Goal: Task Accomplishment & Management: Use online tool/utility

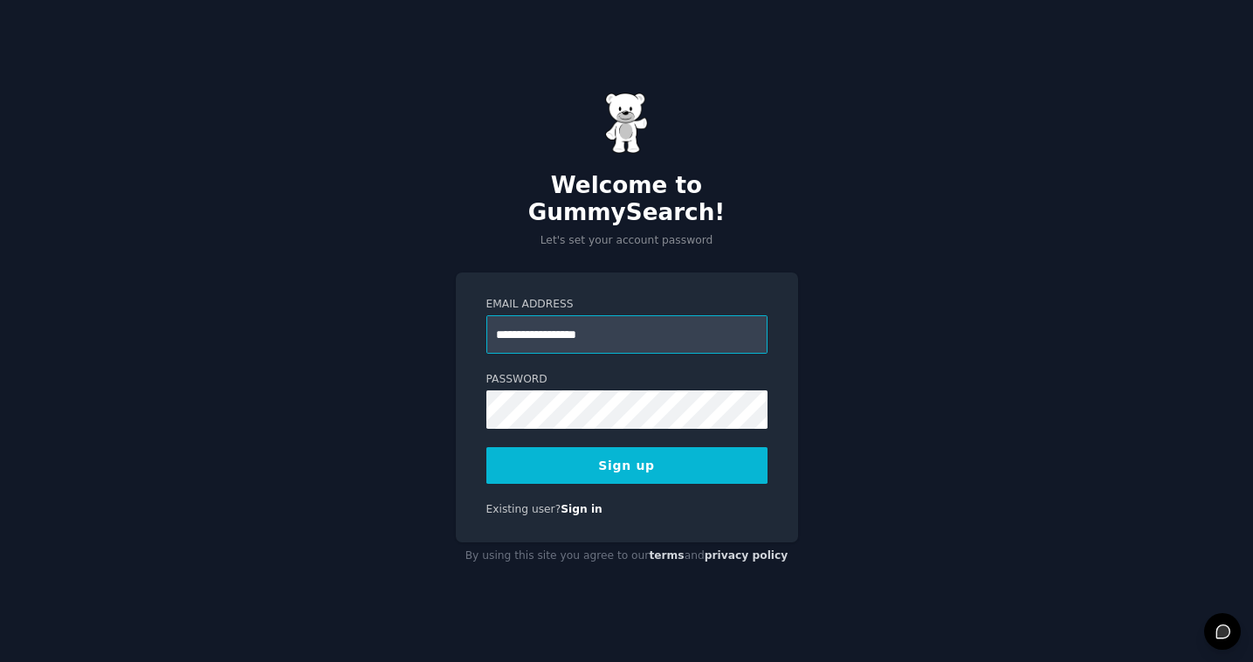
type input "**********"
click at [663, 375] on div "Password 8 or more characters Alphanumeric characters No common passwords Passw…" at bounding box center [626, 400] width 281 height 57
click at [677, 447] on button "Sign up" at bounding box center [626, 465] width 281 height 37
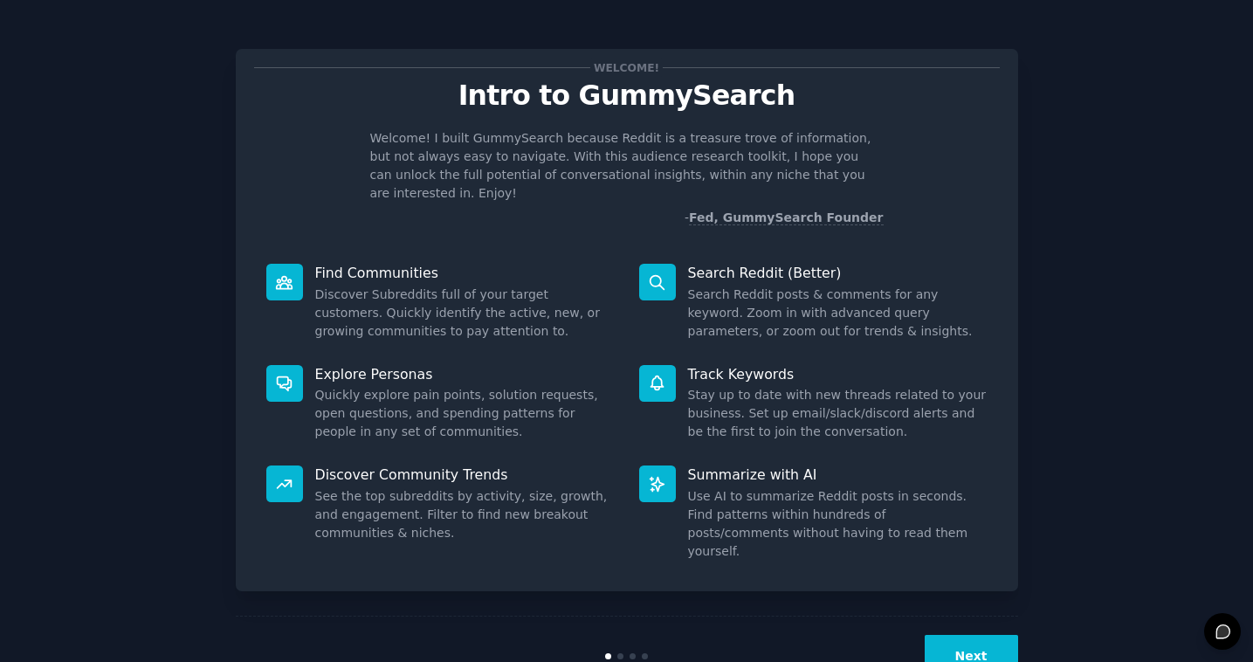
click at [976, 635] on button "Next" at bounding box center [971, 656] width 93 height 43
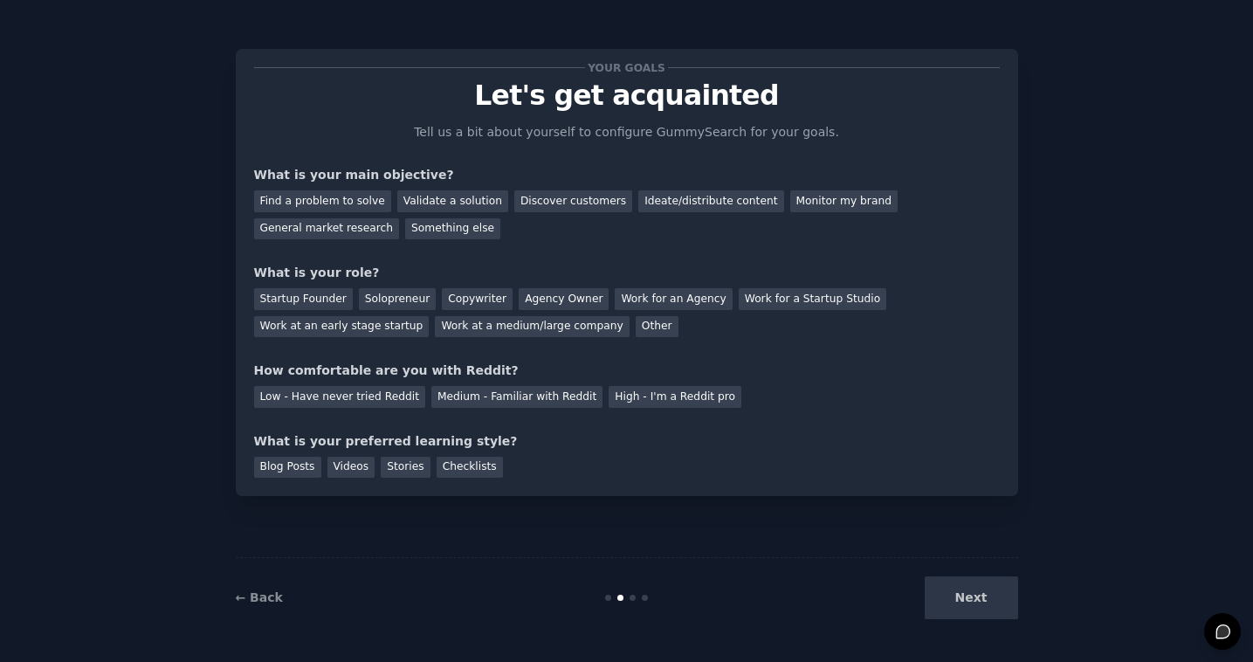
click at [974, 581] on div "Next" at bounding box center [887, 597] width 261 height 43
click at [973, 595] on div "Next" at bounding box center [887, 597] width 261 height 43
click at [419, 203] on div "Validate a solution" at bounding box center [452, 201] width 111 height 22
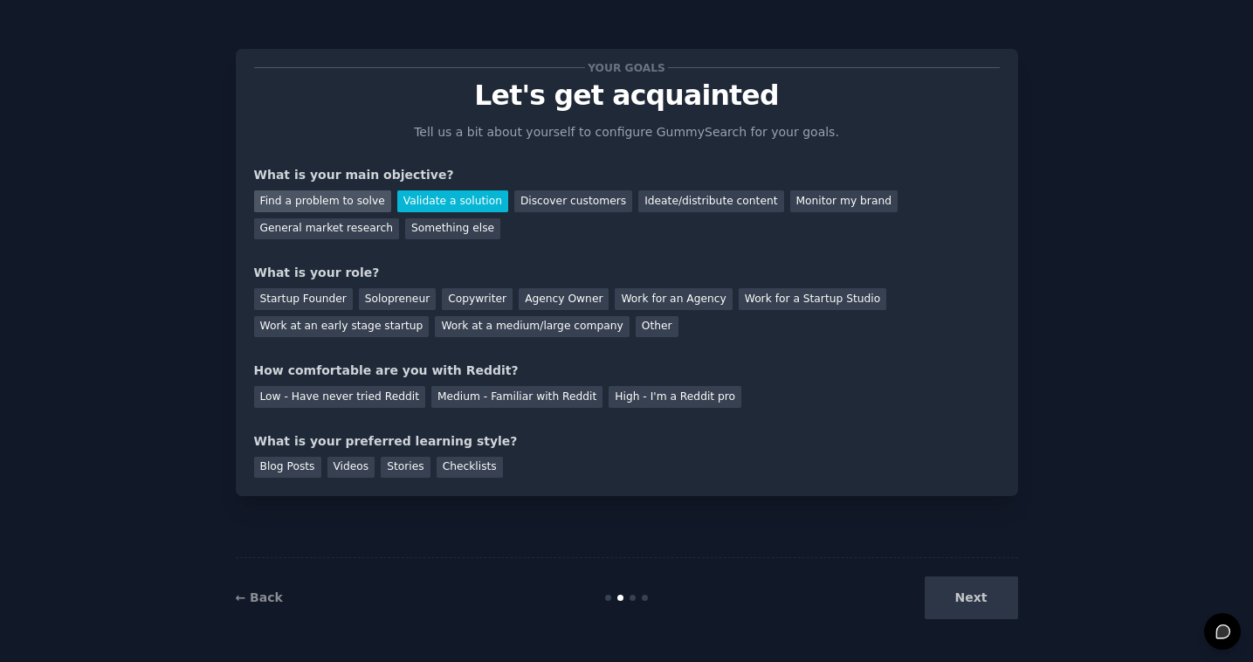
click at [348, 199] on div "Find a problem to solve" at bounding box center [322, 201] width 137 height 22
click at [514, 211] on div "Discover customers" at bounding box center [573, 201] width 118 height 22
click at [348, 203] on div "Find a problem to solve" at bounding box center [322, 201] width 137 height 22
click at [418, 198] on div "Validate a solution" at bounding box center [452, 201] width 111 height 22
click at [325, 296] on div "Startup Founder" at bounding box center [303, 299] width 99 height 22
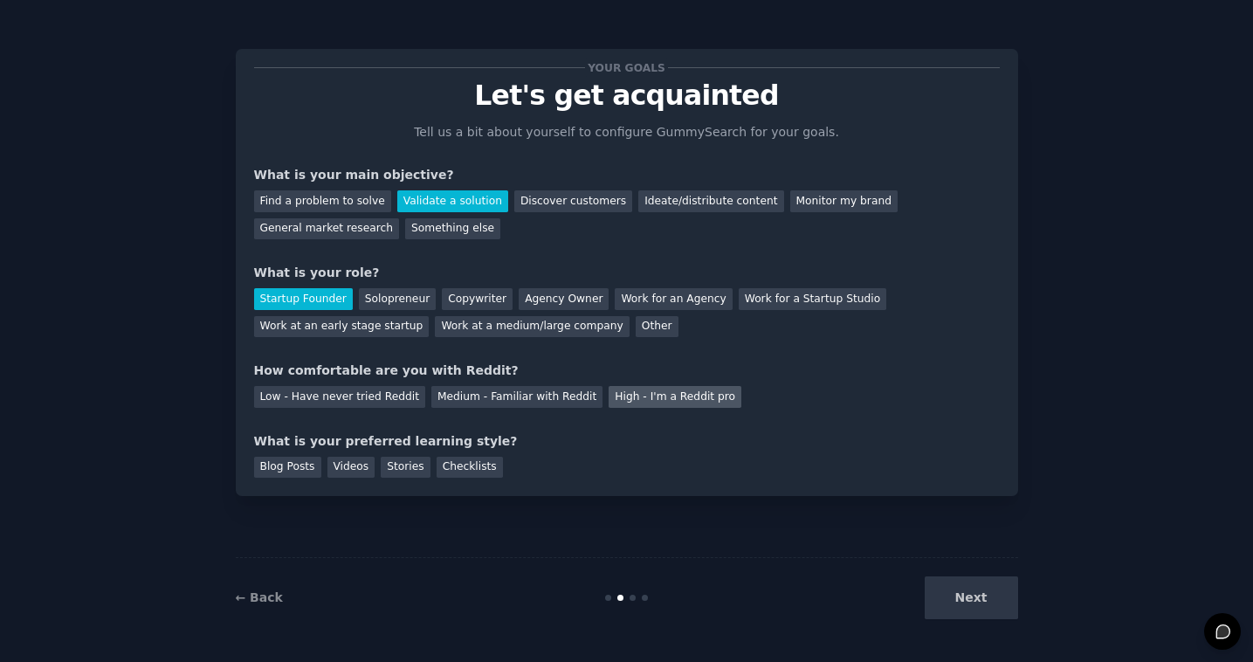
click at [625, 391] on div "High - I'm a Reddit pro" at bounding box center [675, 397] width 133 height 22
click at [346, 459] on div "Videos" at bounding box center [352, 468] width 48 height 22
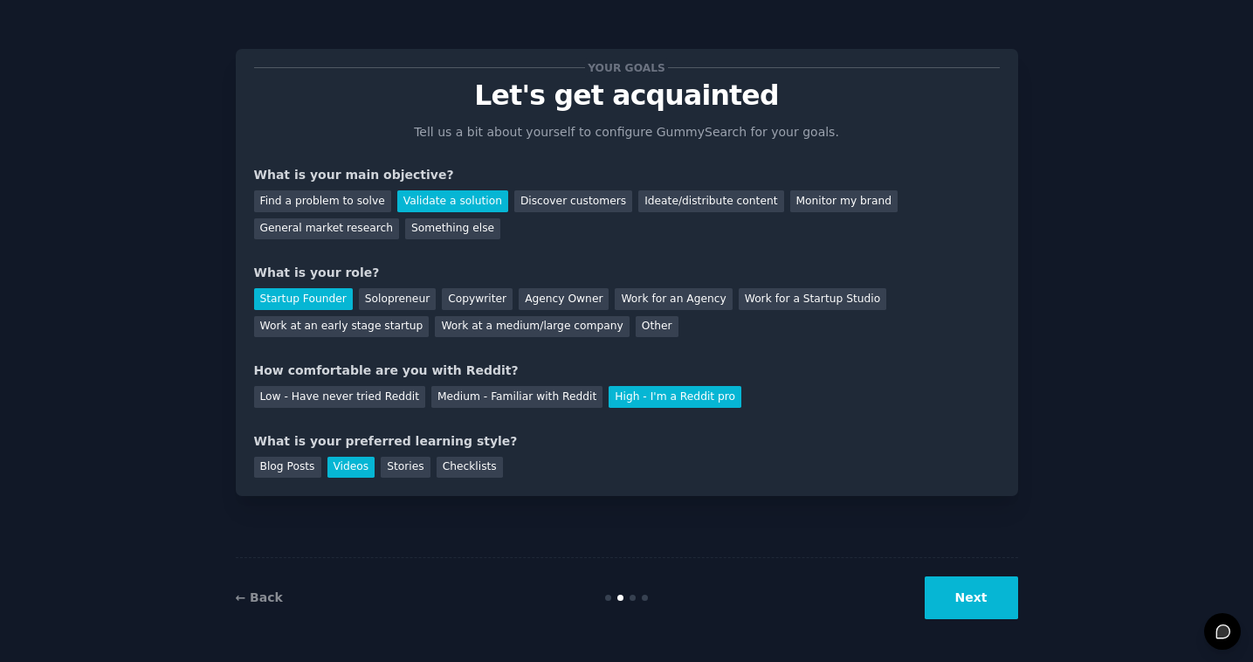
click at [974, 595] on button "Next" at bounding box center [971, 597] width 93 height 43
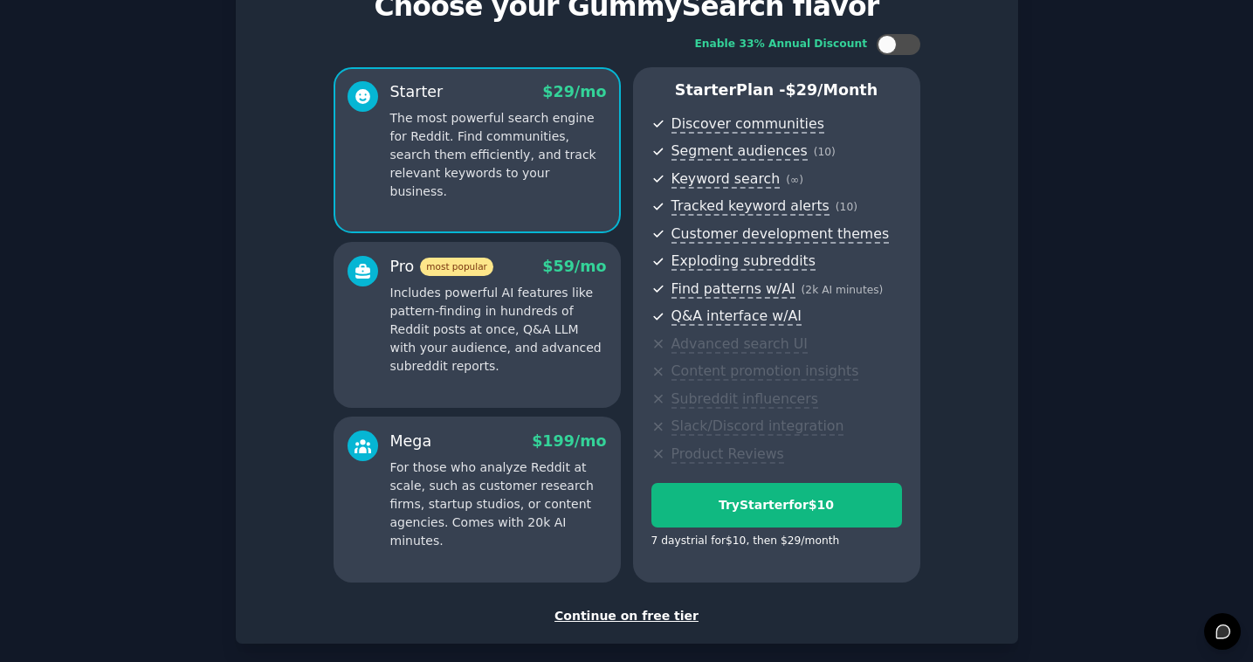
scroll to position [93, 0]
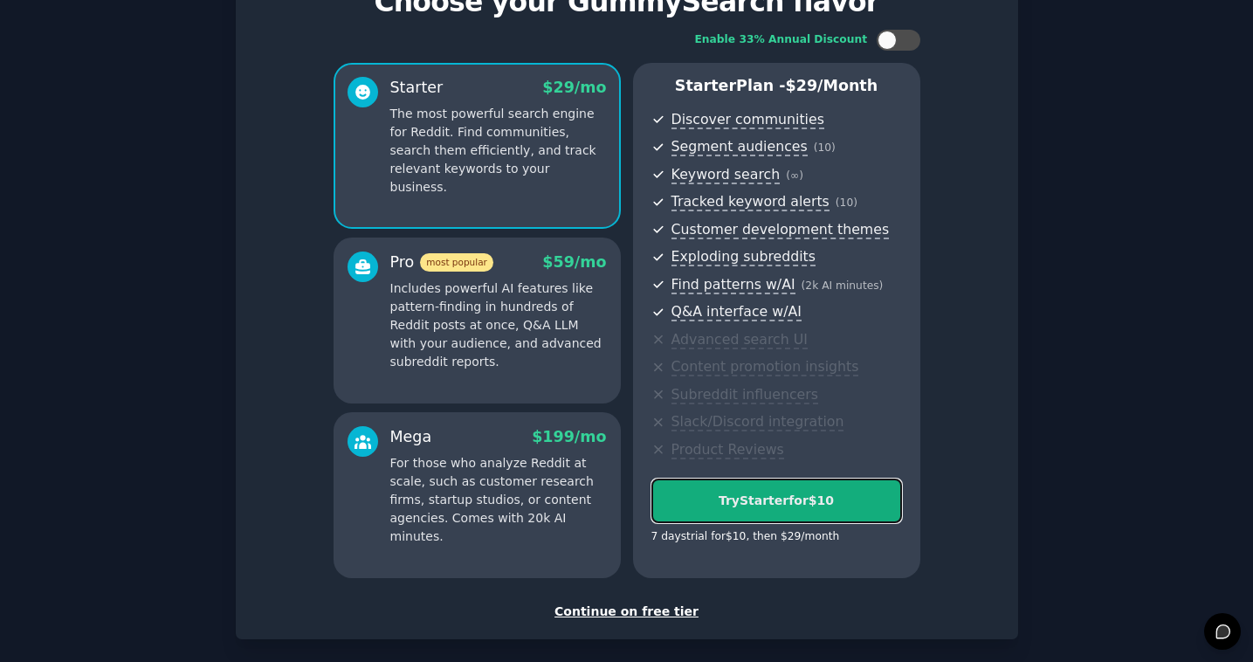
click at [776, 509] on div "Try Starter for $10" at bounding box center [776, 501] width 249 height 18
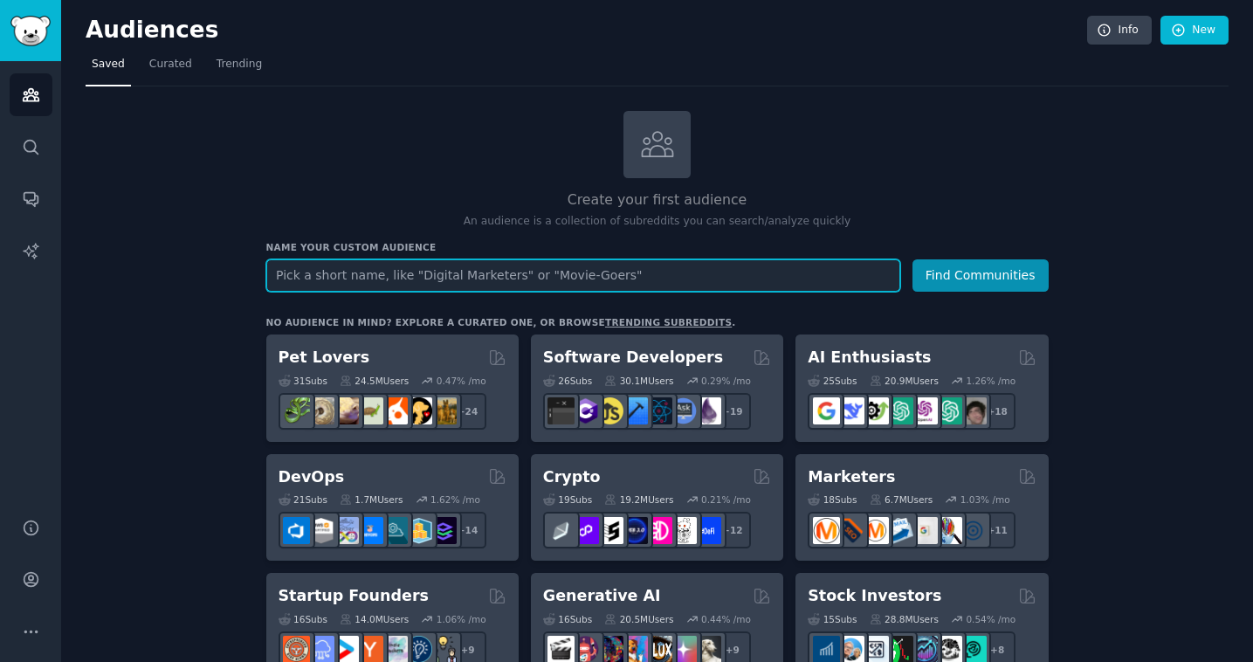
click at [416, 272] on input "text" at bounding box center [583, 275] width 634 height 32
paste input "genspark"
type input "genspark"
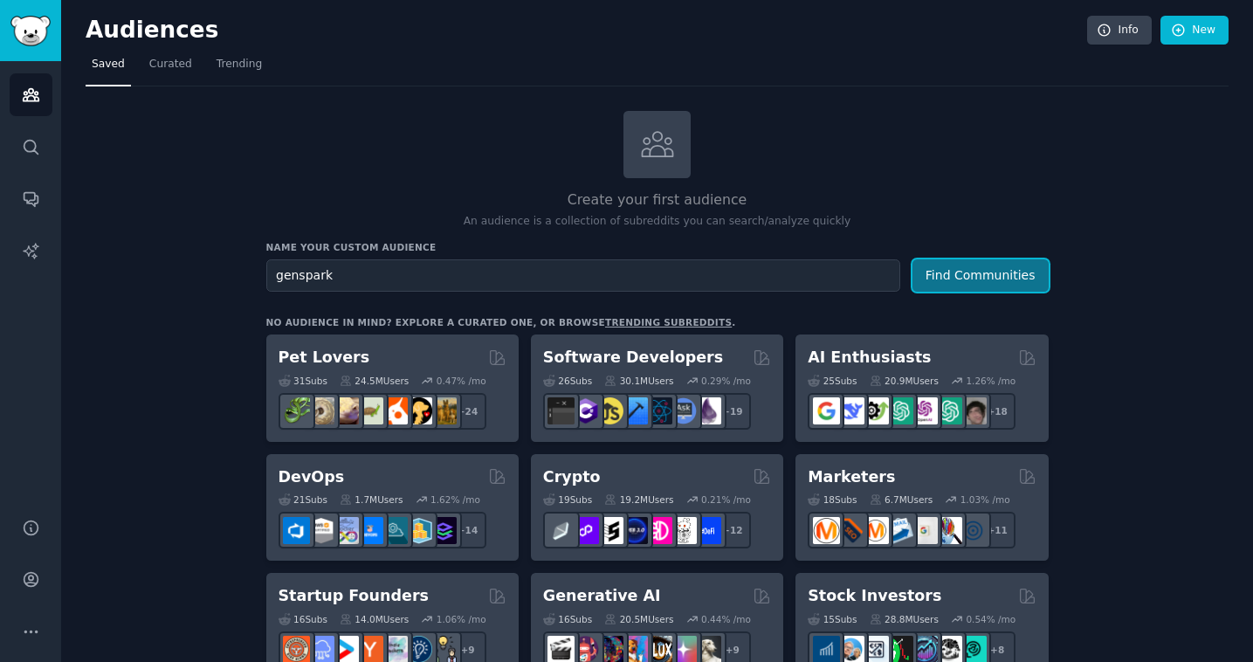
click at [978, 272] on button "Find Communities" at bounding box center [981, 275] width 136 height 32
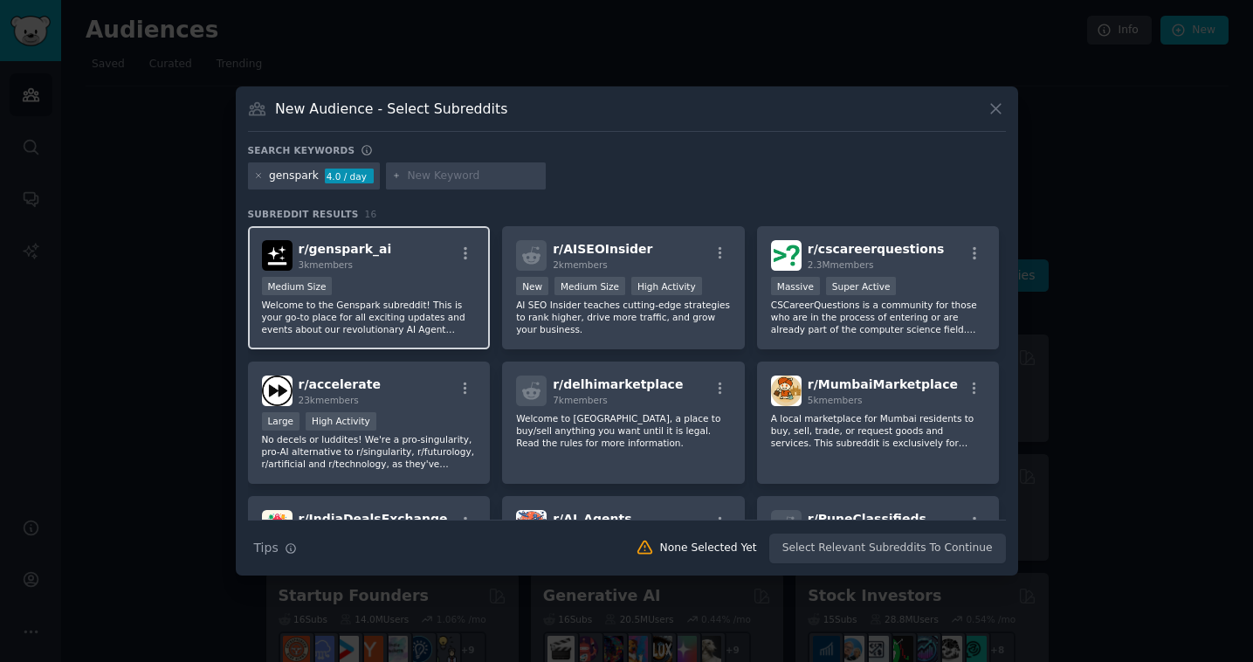
click at [397, 317] on p "Welcome to the Genspark subreddit! This is your go-to place for all exciting up…" at bounding box center [369, 317] width 215 height 37
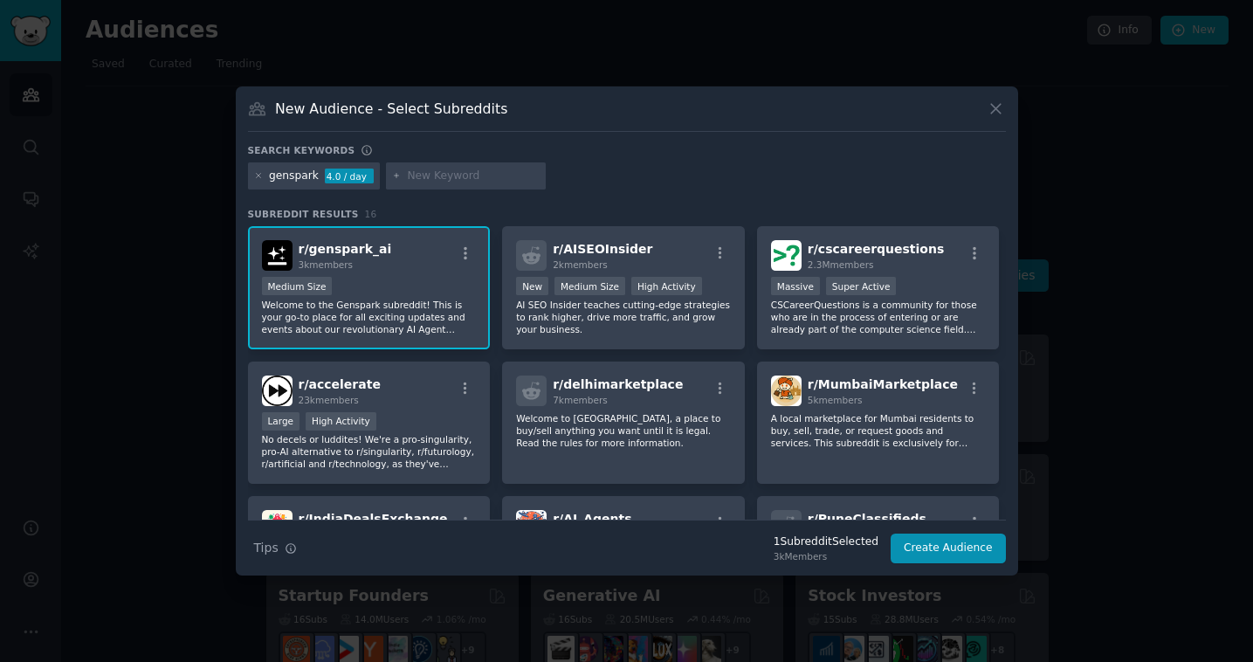
click at [334, 310] on p "Welcome to the Genspark subreddit! This is your go-to place for all exciting up…" at bounding box center [369, 317] width 215 height 37
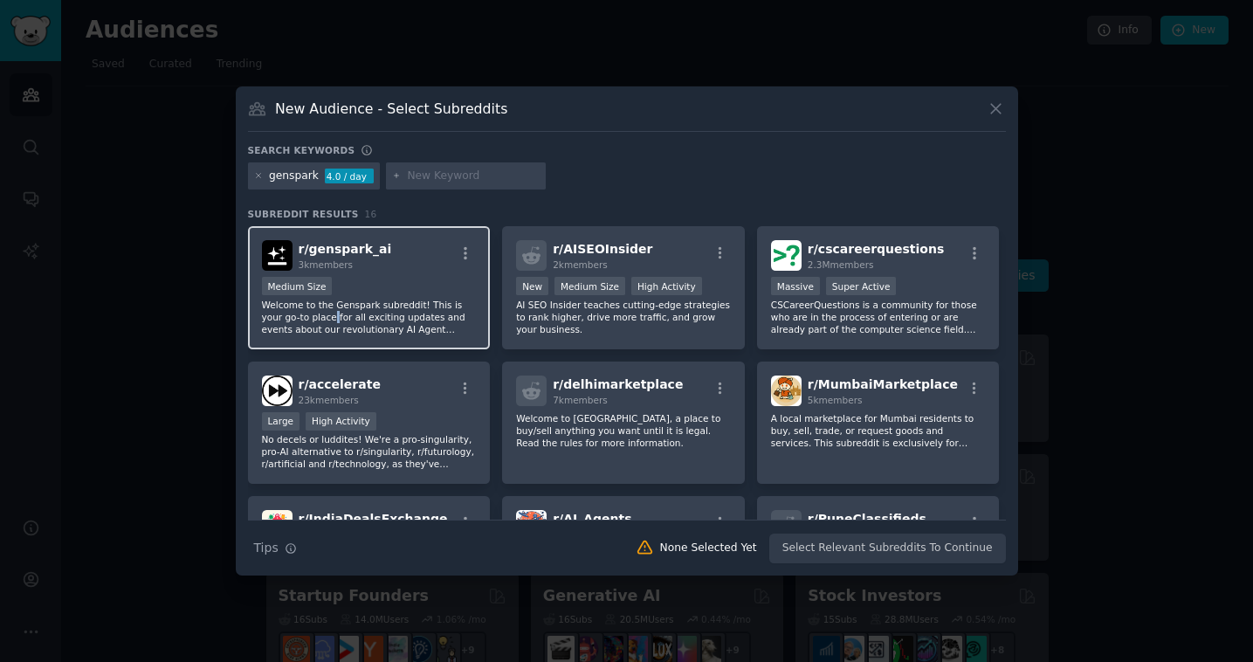
click at [334, 310] on p "Welcome to the Genspark subreddit! This is your go-to place for all exciting up…" at bounding box center [369, 317] width 215 height 37
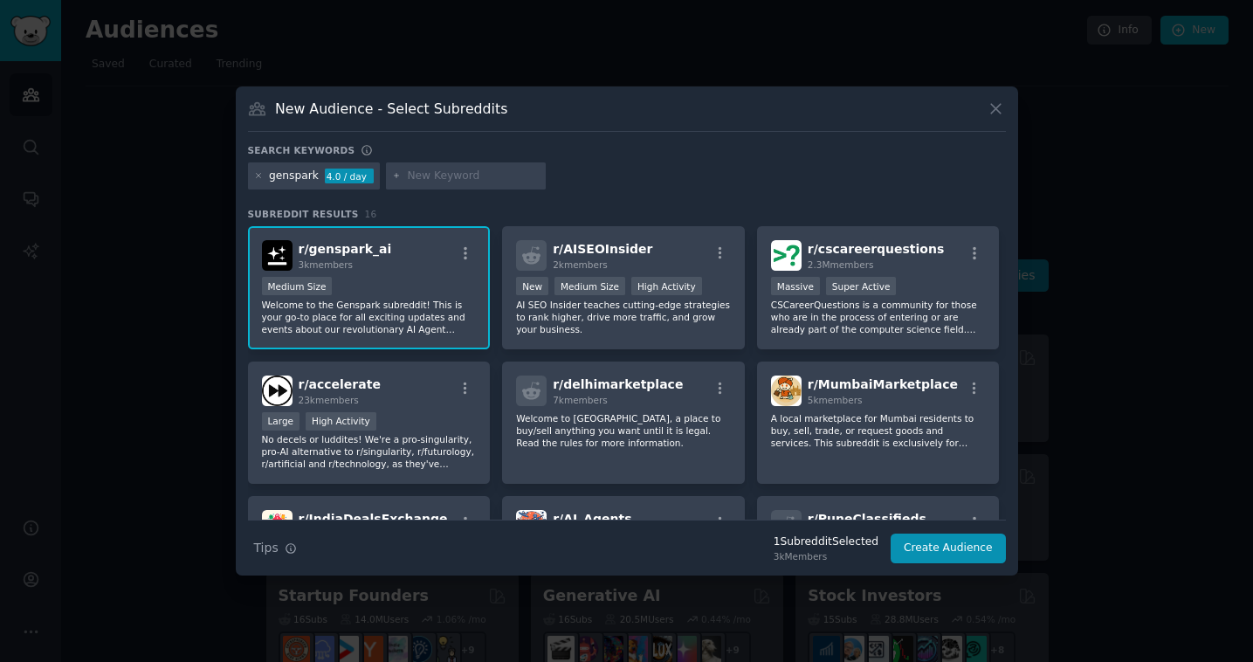
click at [348, 312] on p "Welcome to the Genspark subreddit! This is your go-to place for all exciting up…" at bounding box center [369, 317] width 215 height 37
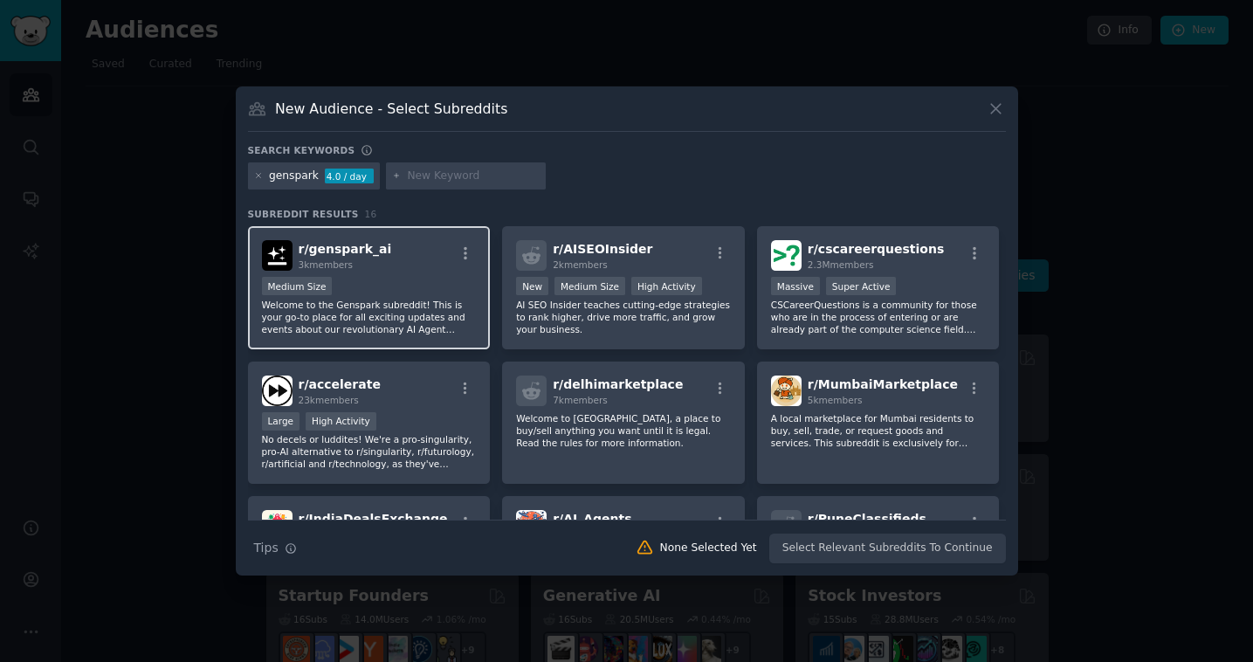
click at [363, 314] on p "Welcome to the Genspark subreddit! This is your go-to place for all exciting up…" at bounding box center [369, 317] width 215 height 37
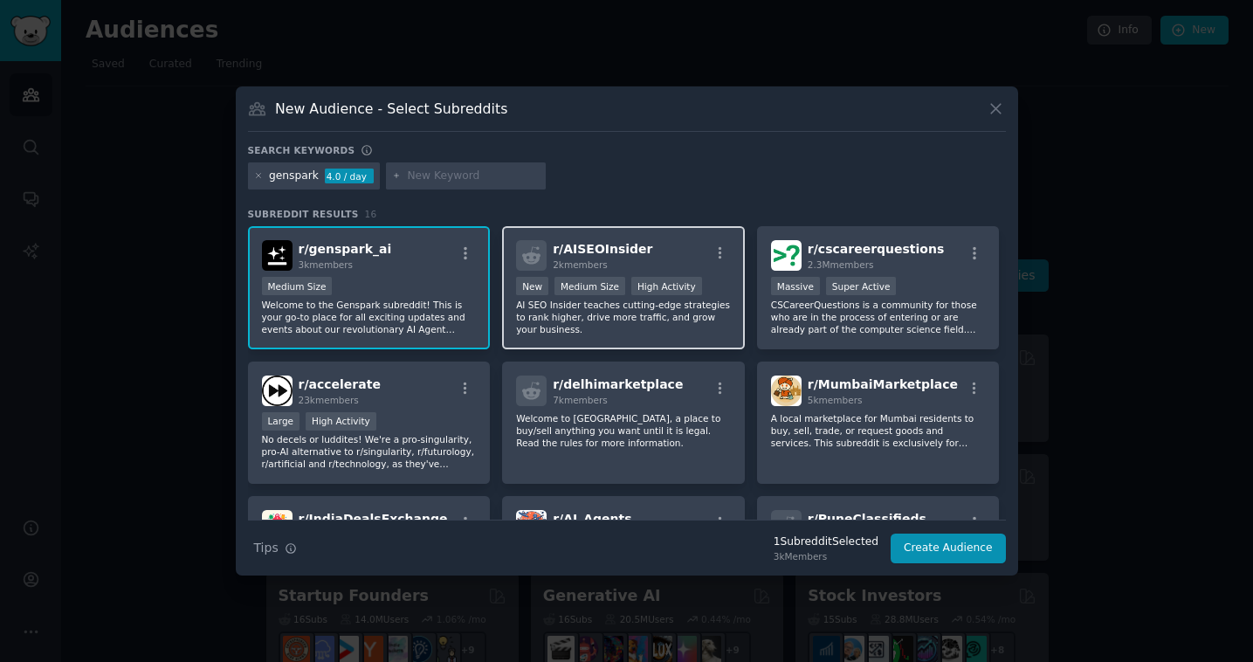
click at [658, 344] on div "r/ AISEOInsider 2k members 1000 - 10,000 members New Medium Size High Activity …" at bounding box center [623, 287] width 243 height 123
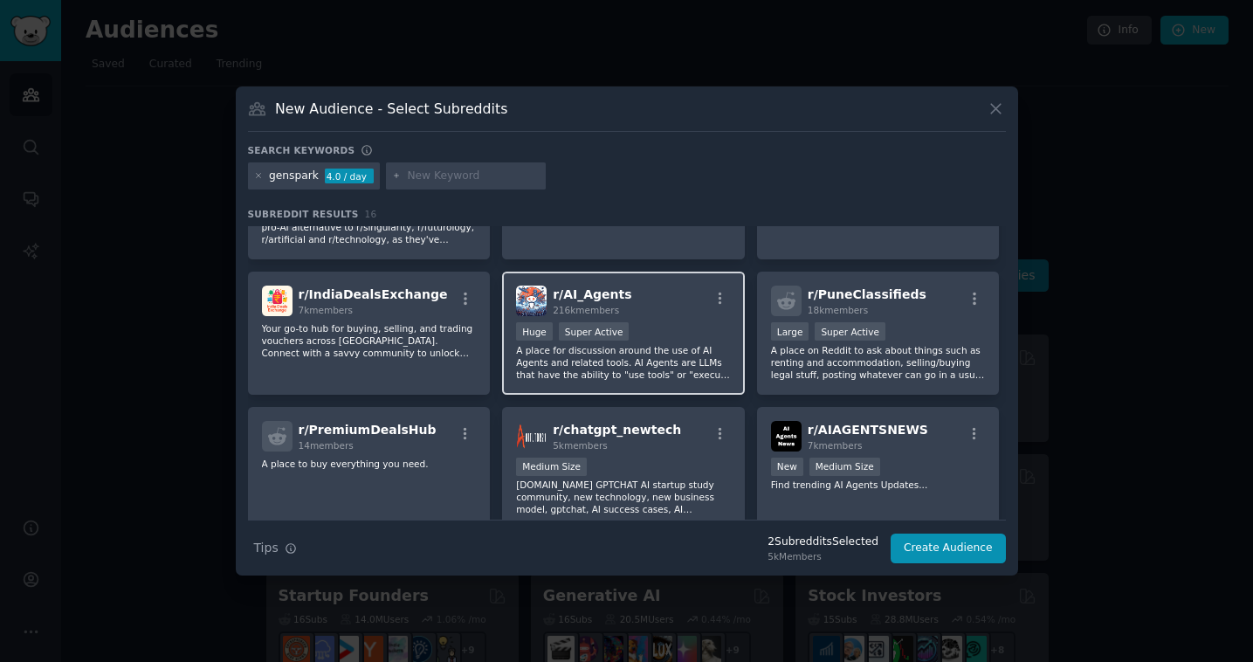
scroll to position [236, 0]
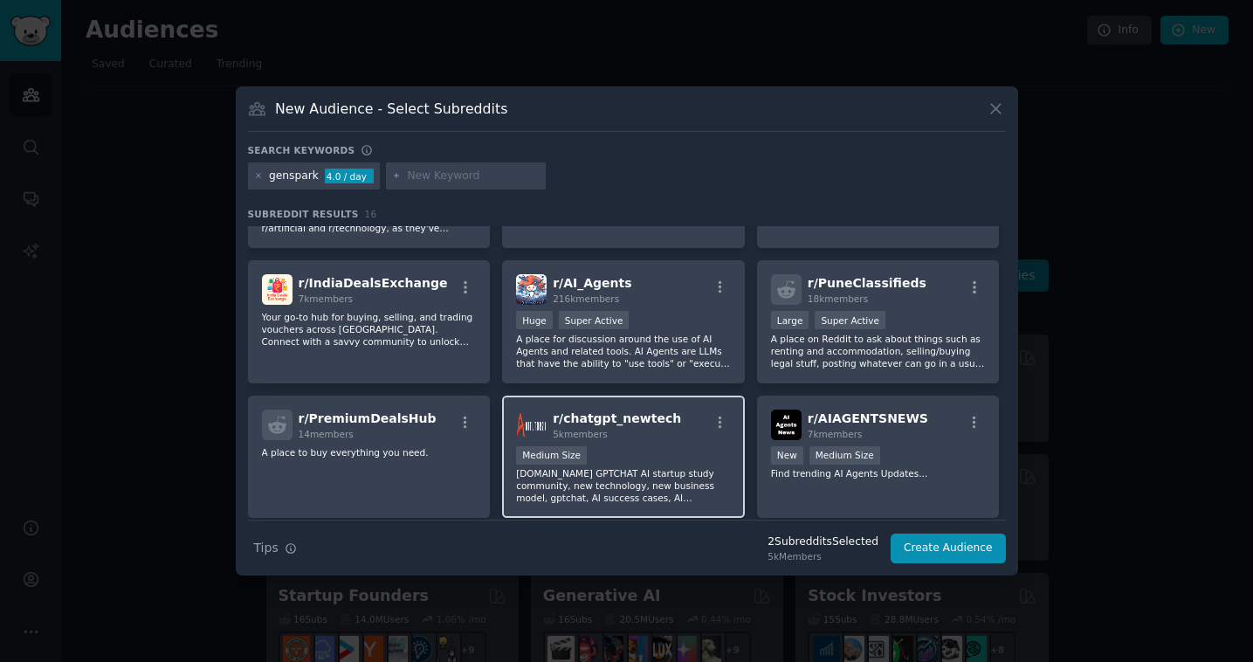
click at [620, 486] on p "AItutor21.com GPTCHAT AI startup study community, new technology, new business …" at bounding box center [623, 485] width 215 height 37
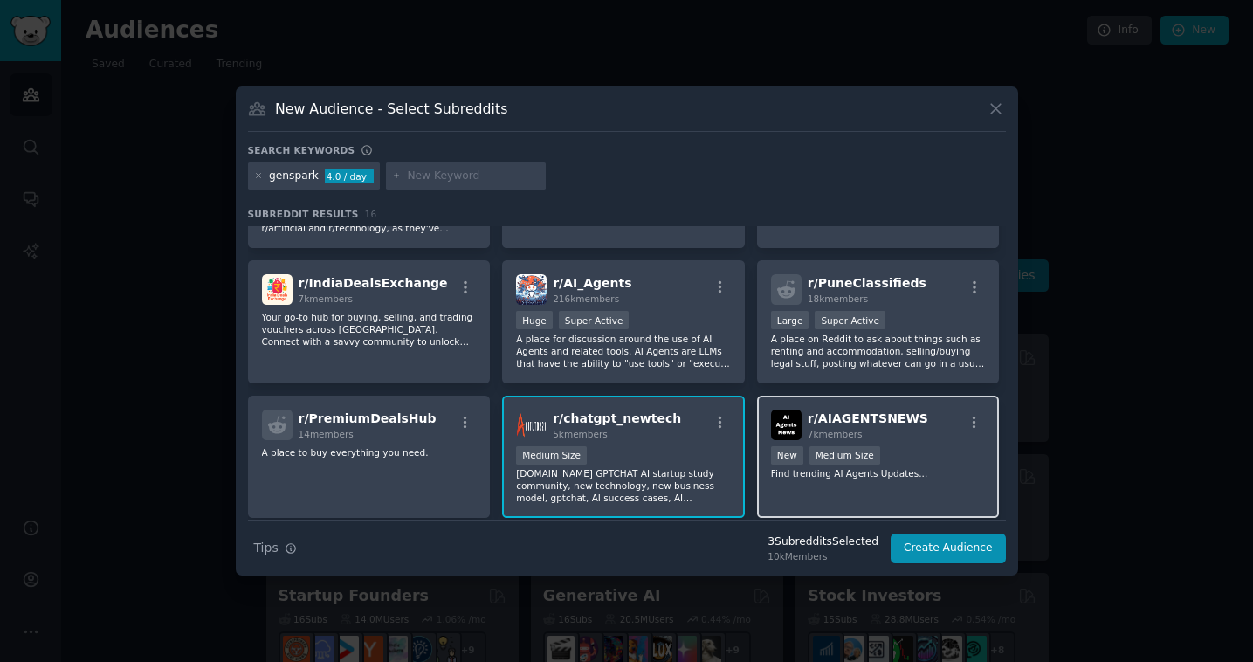
click at [810, 494] on div "r/ AIAGENTSNEWS 7k members Established within past year New Medium Size Find tr…" at bounding box center [878, 457] width 243 height 123
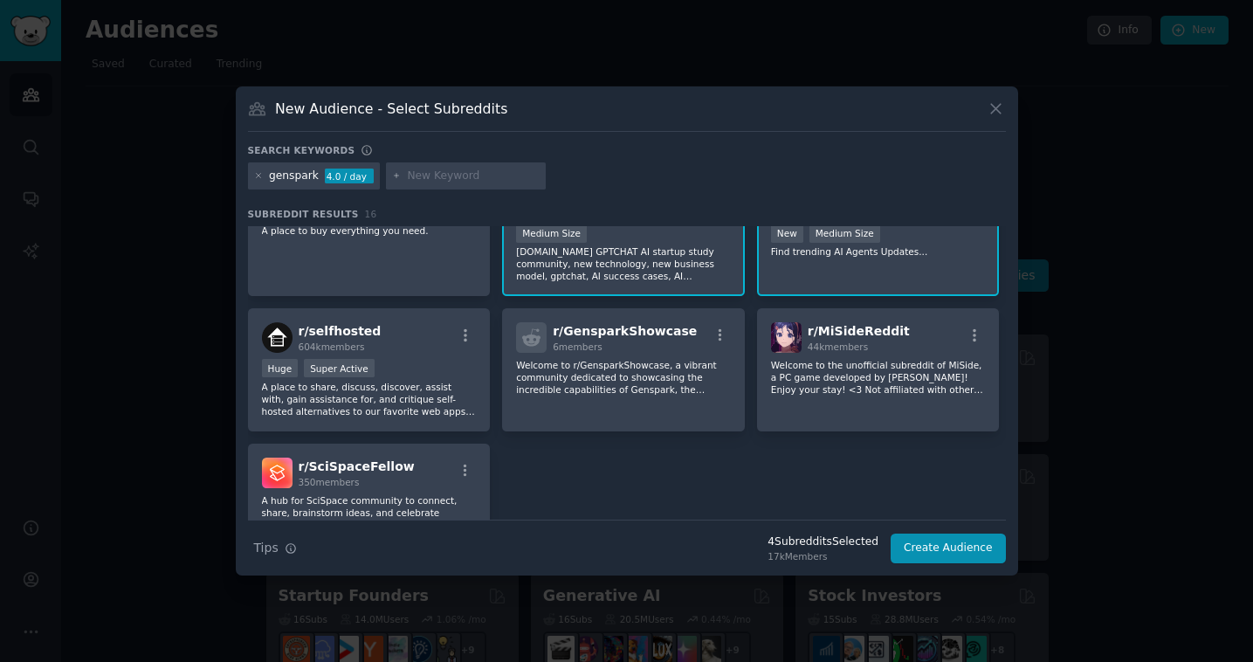
scroll to position [543, 0]
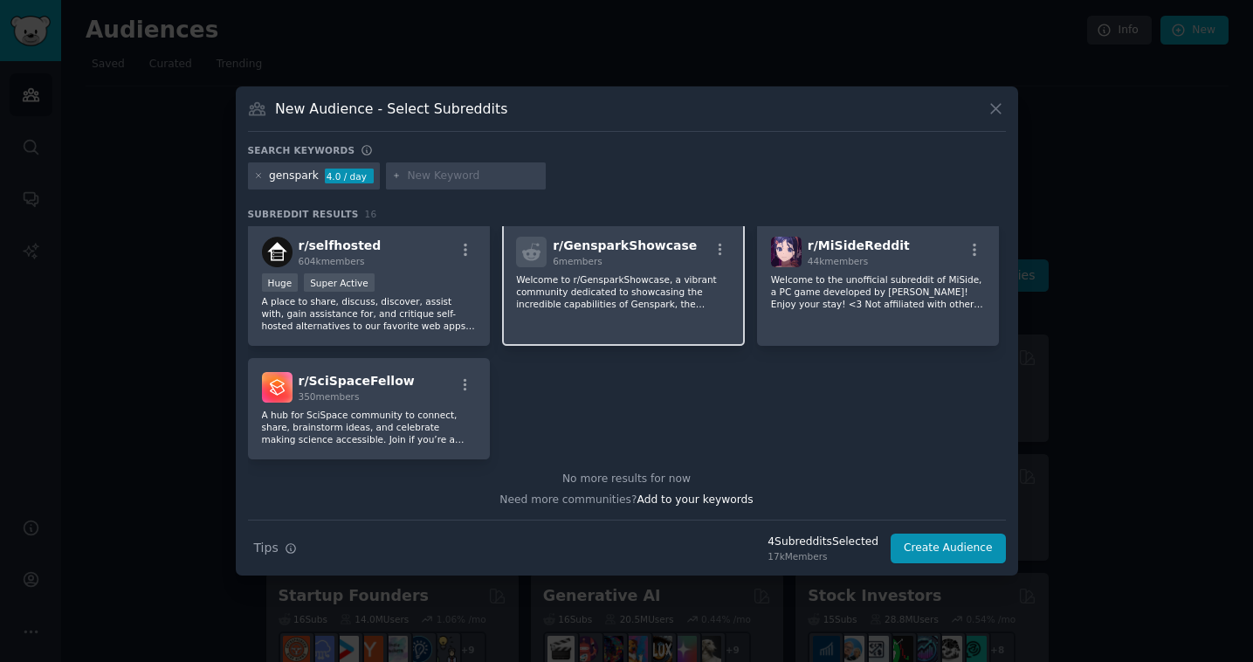
click at [614, 305] on p "Welcome to r/GensparkShowcase, a vibrant community dedicated to showcasing the …" at bounding box center [623, 291] width 215 height 37
click at [956, 548] on button "Create Audience" at bounding box center [948, 549] width 115 height 30
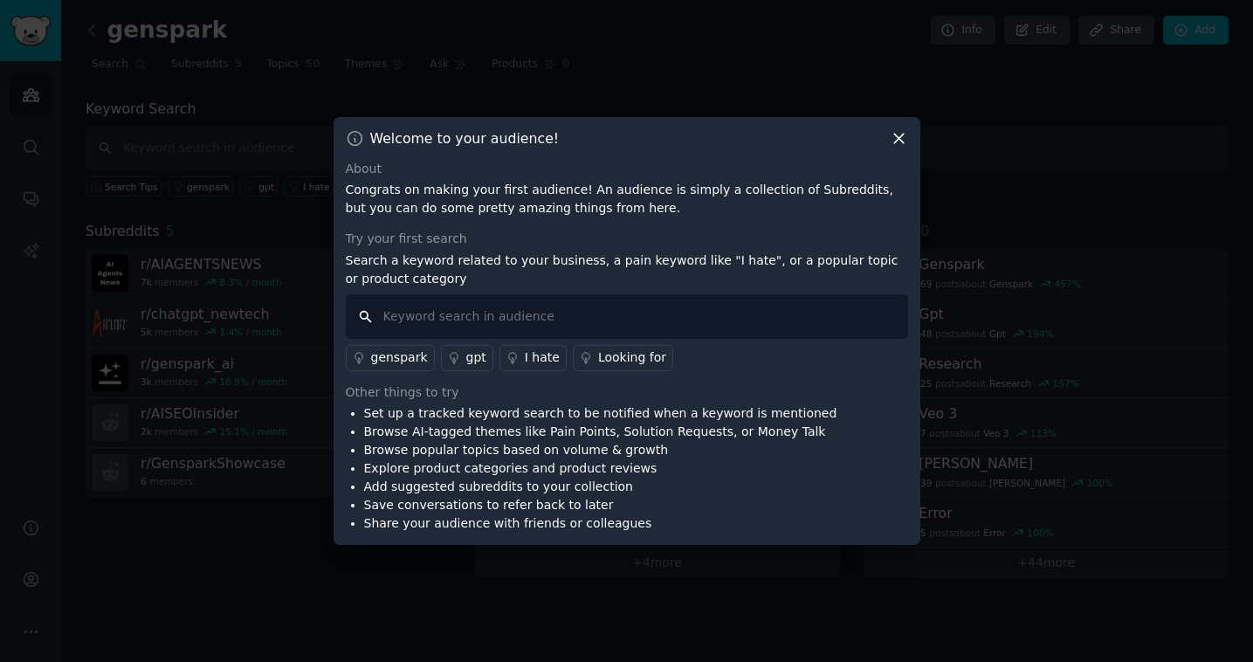
click at [518, 320] on input "text" at bounding box center [627, 316] width 562 height 45
type input "f"
type input "g"
click at [394, 358] on div "genspark" at bounding box center [399, 357] width 57 height 18
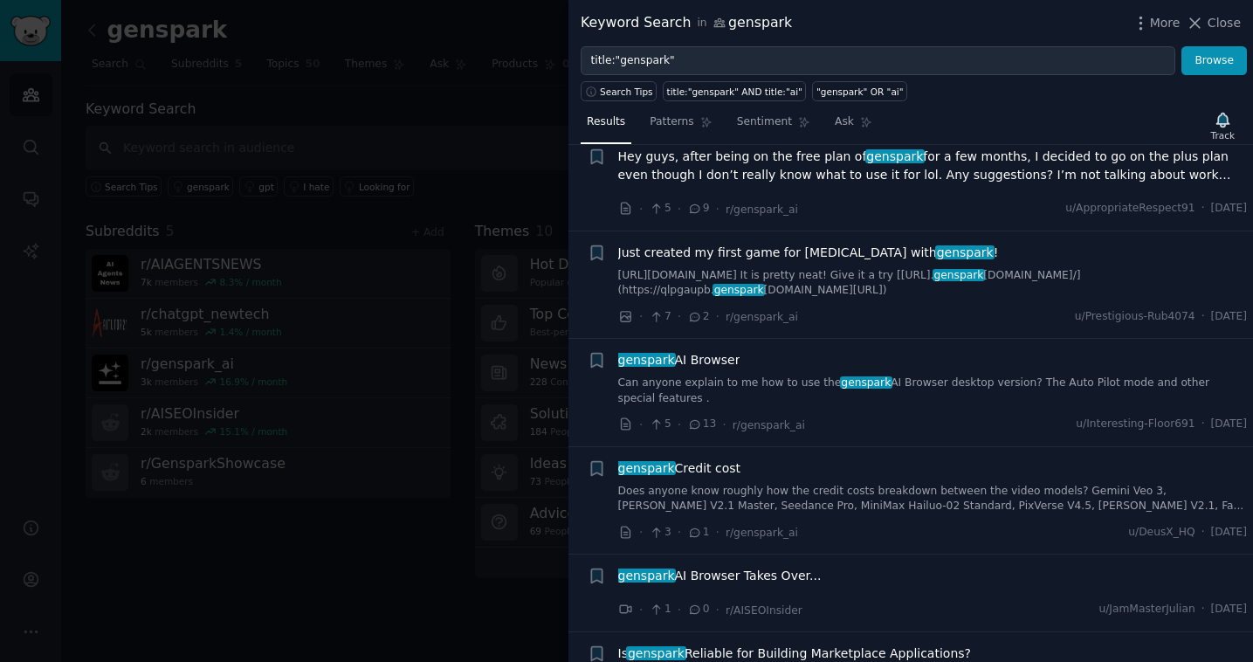
scroll to position [2024, 0]
